Goal: Information Seeking & Learning: Learn about a topic

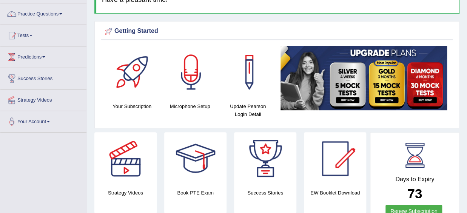
scroll to position [55, 0]
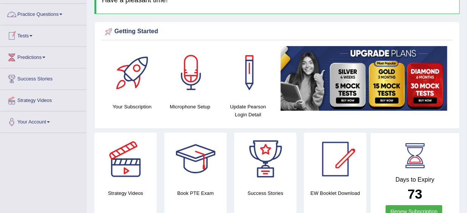
click at [63, 15] on link "Practice Questions" at bounding box center [43, 13] width 86 height 19
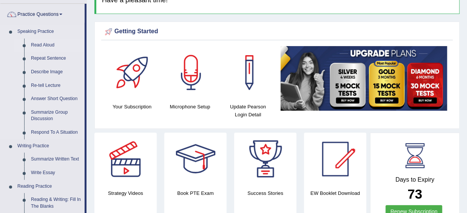
click at [46, 45] on link "Read Aloud" at bounding box center [56, 46] width 57 height 14
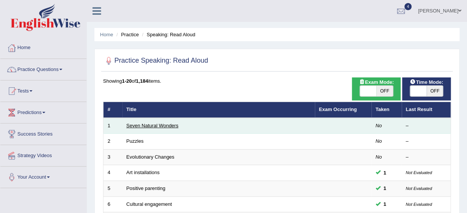
click at [171, 123] on link "Seven Natural Wonders" at bounding box center [152, 126] width 52 height 6
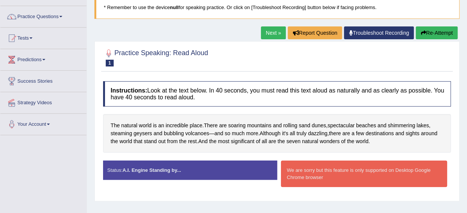
scroll to position [55, 0]
